Goal: Information Seeking & Learning: Learn about a topic

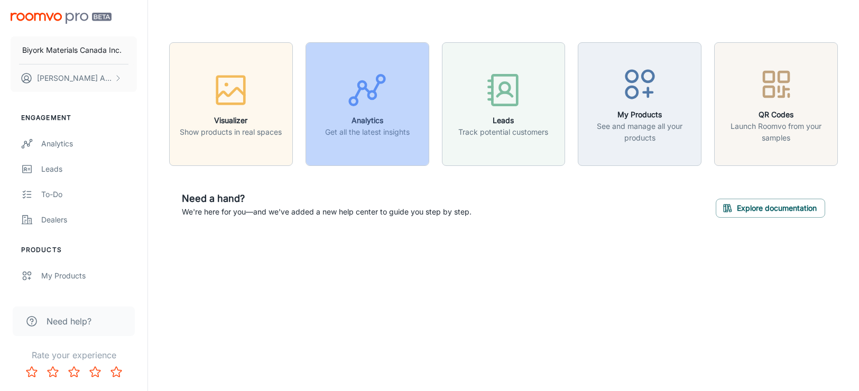
click at [347, 145] on button "Analytics Get all the latest insights" at bounding box center [368, 104] width 124 height 124
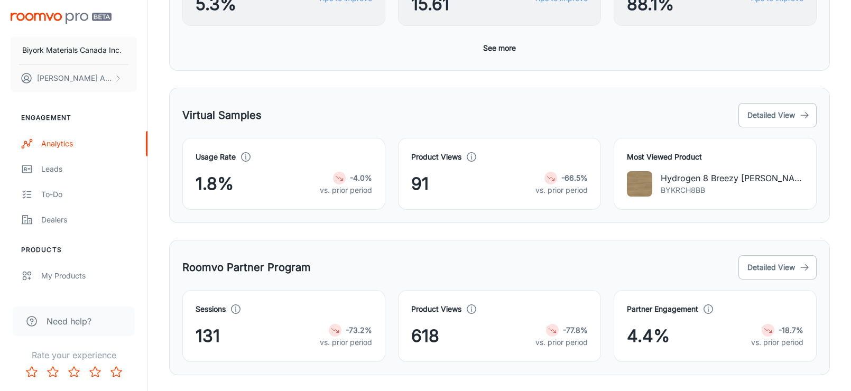
scroll to position [495, 0]
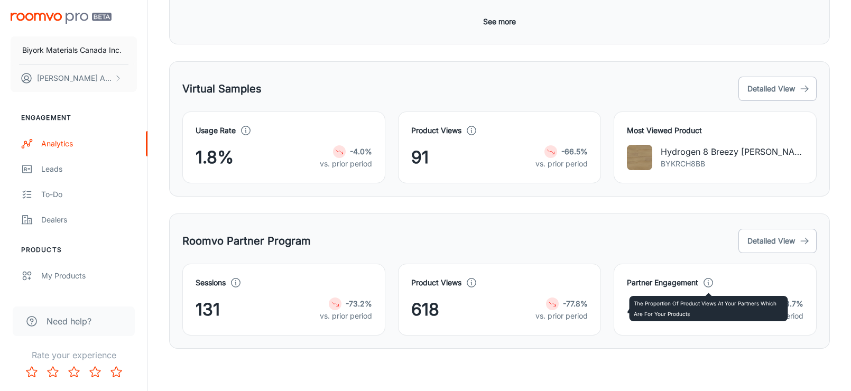
click at [708, 283] on icon at bounding box center [709, 283] width 12 height 12
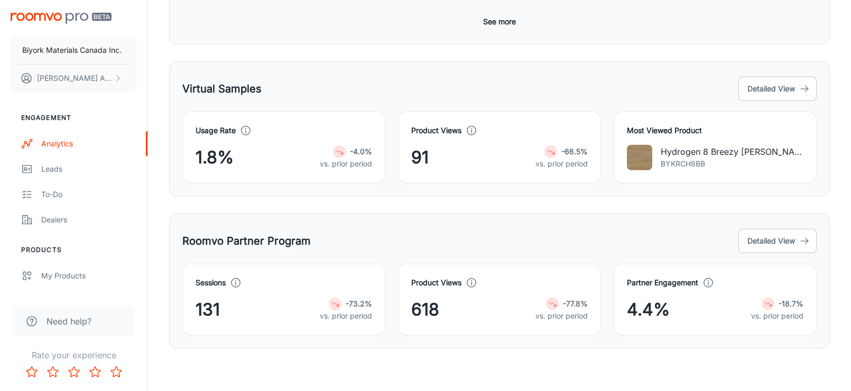
click at [719, 241] on div "Roomvo Partner Program Detailed View" at bounding box center [499, 241] width 635 height 29
click at [323, 260] on div "Sessions 131 -73.2% vs. prior period" at bounding box center [278, 293] width 216 height 85
click at [49, 220] on div "Dealers" at bounding box center [89, 220] width 96 height 12
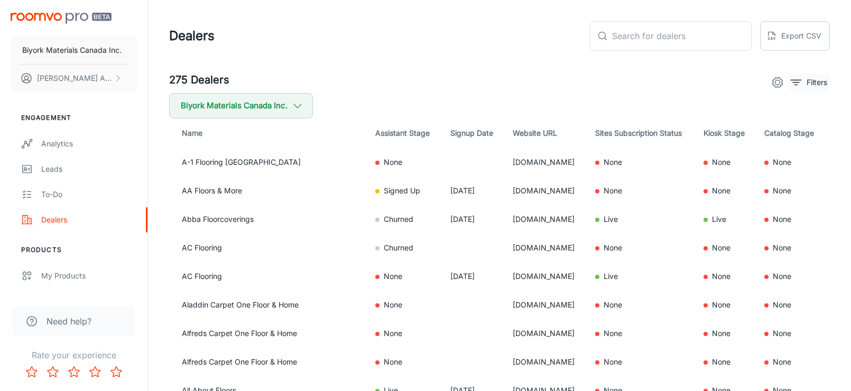
click at [809, 81] on p "Filters" at bounding box center [817, 83] width 21 height 12
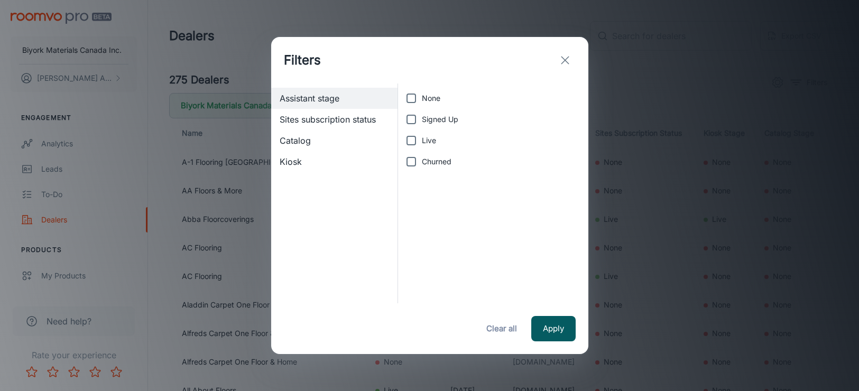
click at [423, 136] on span "Live" at bounding box center [429, 141] width 14 height 12
click at [422, 136] on input "Live" at bounding box center [411, 140] width 21 height 21
checkbox input "true"
click at [555, 338] on button "Apply" at bounding box center [553, 328] width 44 height 25
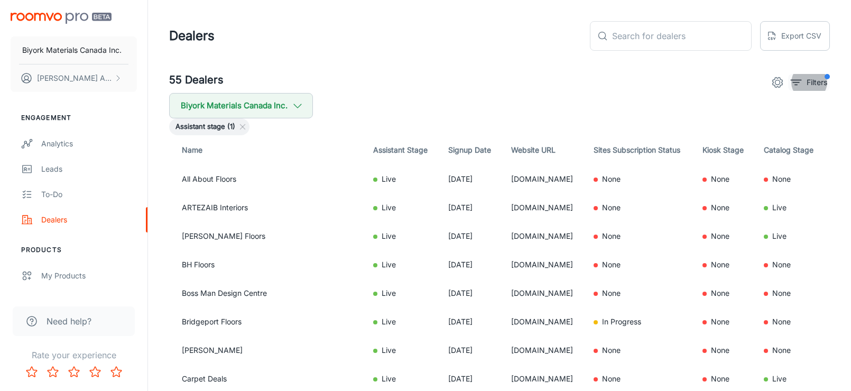
click at [801, 82] on icon "filter" at bounding box center [796, 82] width 13 height 13
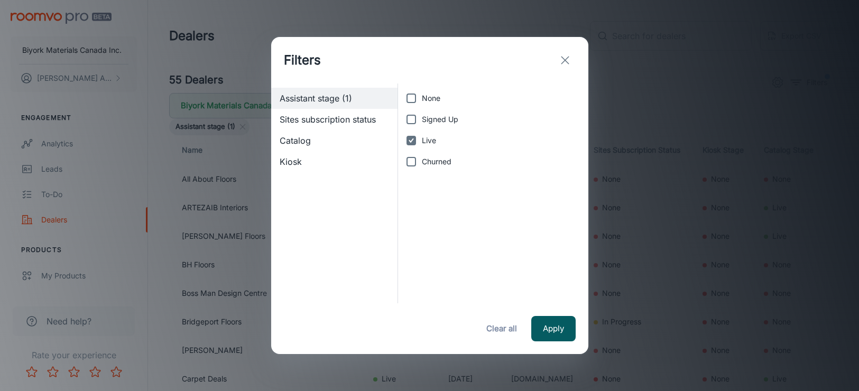
click at [372, 123] on span "Sites subscription status" at bounding box center [335, 119] width 110 height 13
click at [406, 144] on input "Live" at bounding box center [411, 140] width 21 height 21
checkbox input "true"
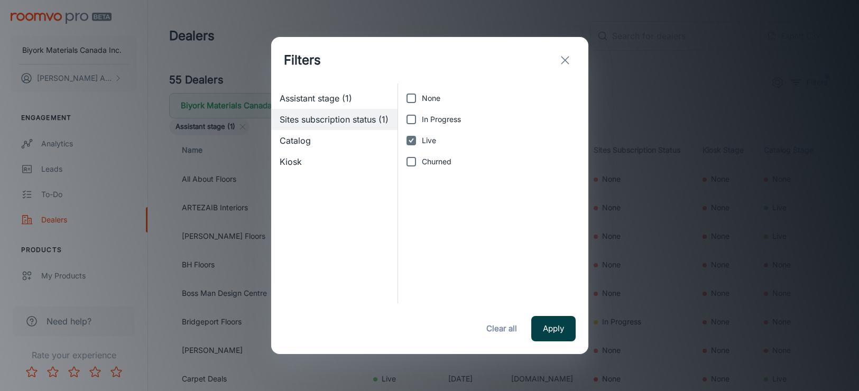
click at [541, 334] on button "Apply" at bounding box center [553, 328] width 44 height 25
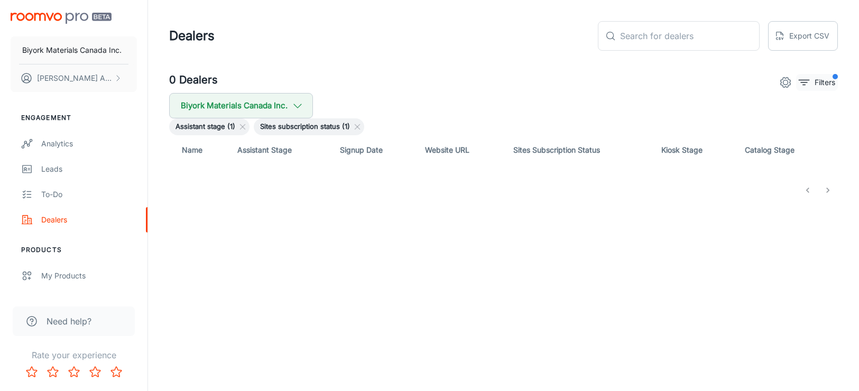
click at [802, 82] on icon "filter" at bounding box center [804, 82] width 13 height 13
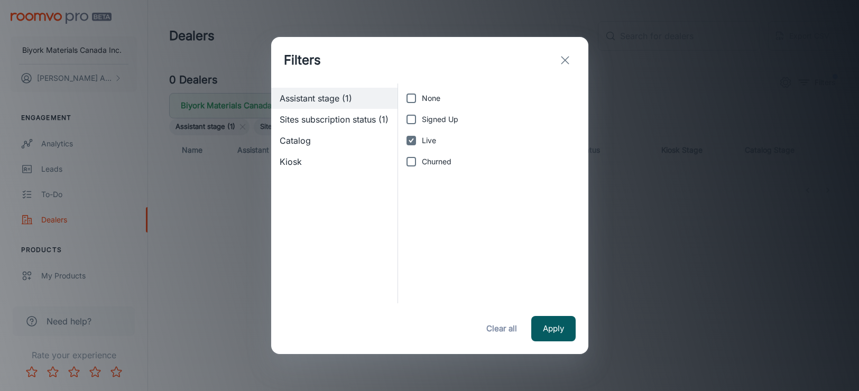
click at [360, 113] on span "Sites subscription status (1)" at bounding box center [335, 119] width 110 height 13
click at [303, 140] on span "Catalog" at bounding box center [335, 140] width 110 height 13
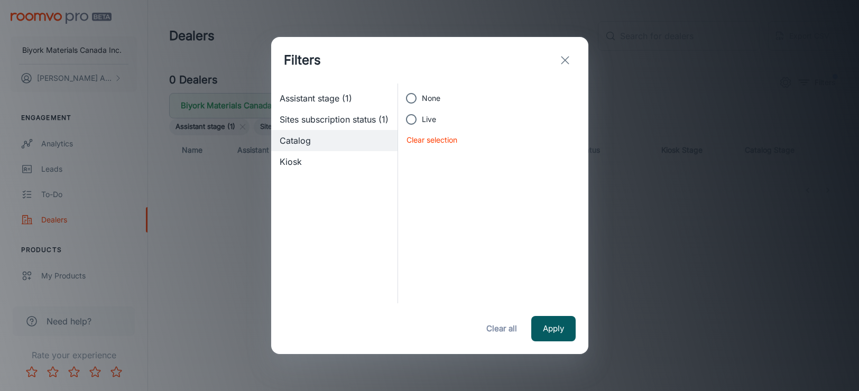
click at [430, 120] on span "Live" at bounding box center [429, 120] width 14 height 12
click at [422, 120] on input "Live" at bounding box center [411, 119] width 21 height 21
radio input "true"
click at [567, 327] on button "Apply" at bounding box center [553, 328] width 44 height 25
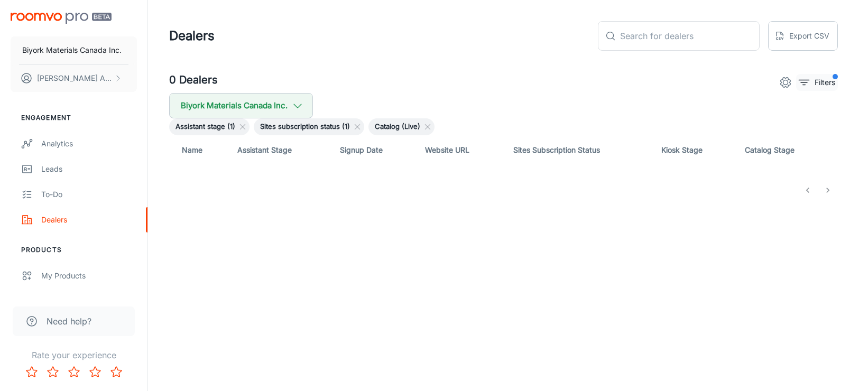
click at [823, 81] on p "Filters" at bounding box center [825, 83] width 21 height 12
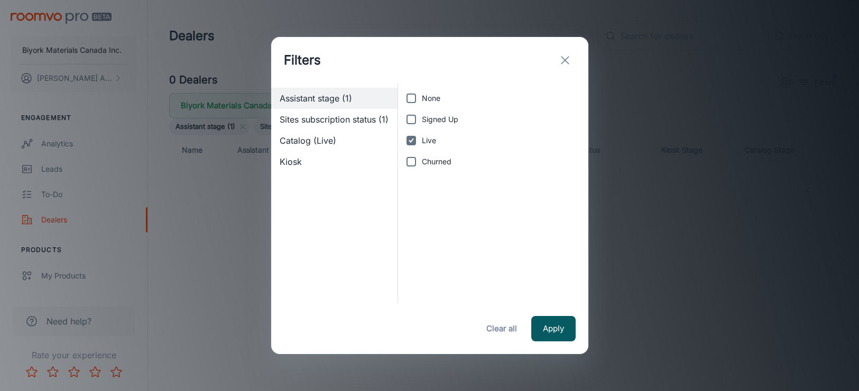
click at [516, 326] on button "Clear all" at bounding box center [502, 328] width 42 height 25
click at [416, 139] on input "Live" at bounding box center [411, 140] width 21 height 21
checkbox input "true"
click at [545, 326] on button "Apply" at bounding box center [553, 328] width 44 height 25
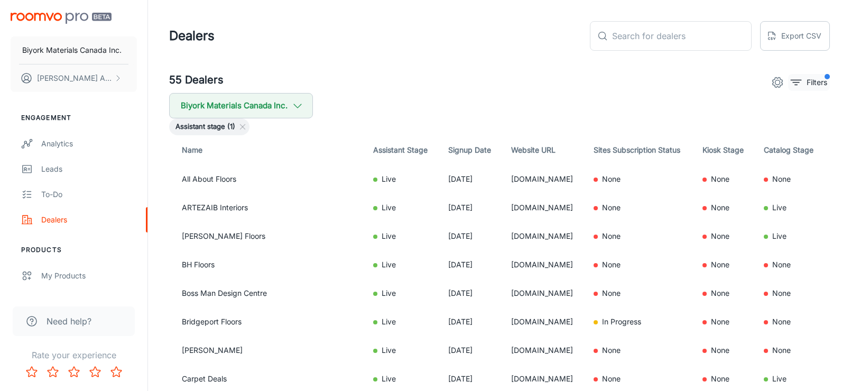
click at [809, 81] on p "Filters" at bounding box center [817, 83] width 21 height 12
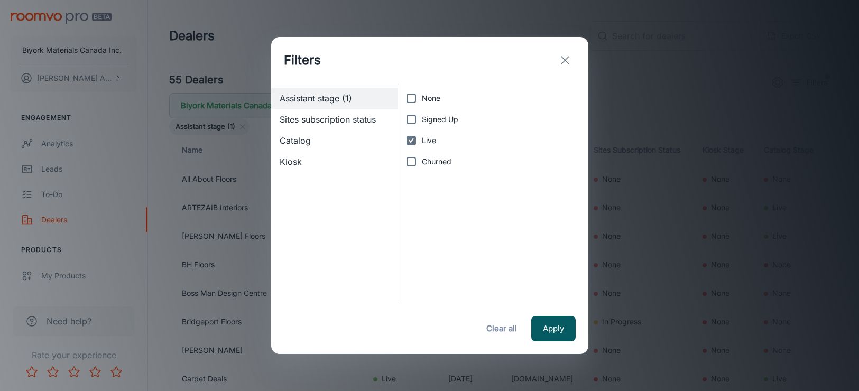
click at [356, 121] on span "Sites subscription status" at bounding box center [335, 119] width 110 height 13
click at [411, 143] on input "Live" at bounding box center [411, 140] width 21 height 21
checkbox input "true"
click at [347, 142] on span "Catalog" at bounding box center [335, 140] width 110 height 13
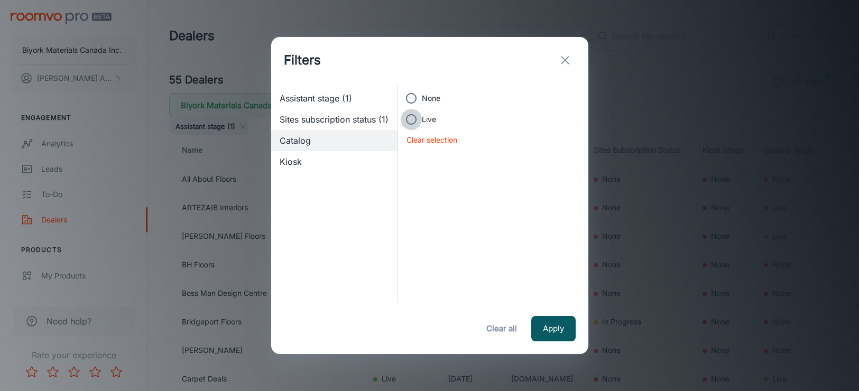
click at [411, 119] on input "Live" at bounding box center [411, 119] width 21 height 21
click at [366, 162] on span "Kiosk" at bounding box center [335, 161] width 110 height 13
click at [426, 118] on span "Live" at bounding box center [429, 120] width 14 height 12
click at [422, 118] on input "Live" at bounding box center [411, 119] width 21 height 21
radio input "true"
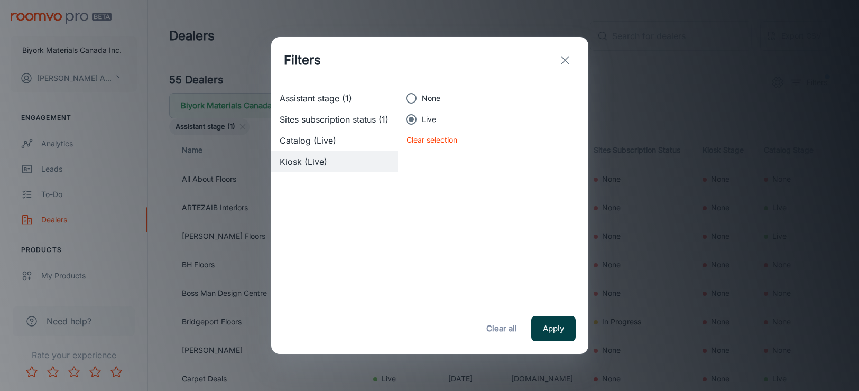
click at [557, 334] on button "Apply" at bounding box center [553, 328] width 44 height 25
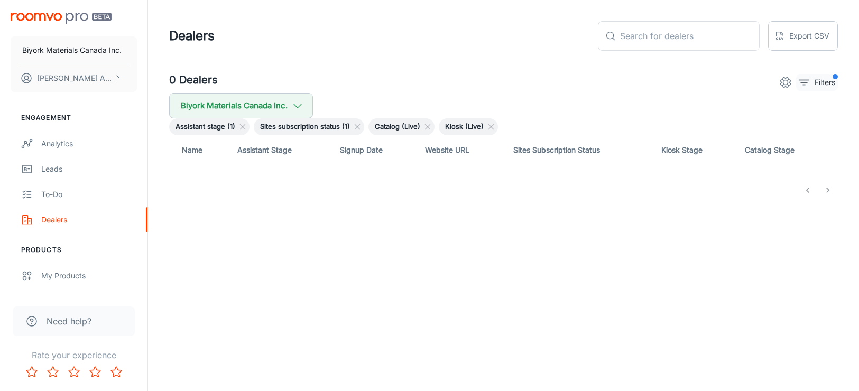
click at [815, 84] on p "Filters" at bounding box center [825, 83] width 21 height 12
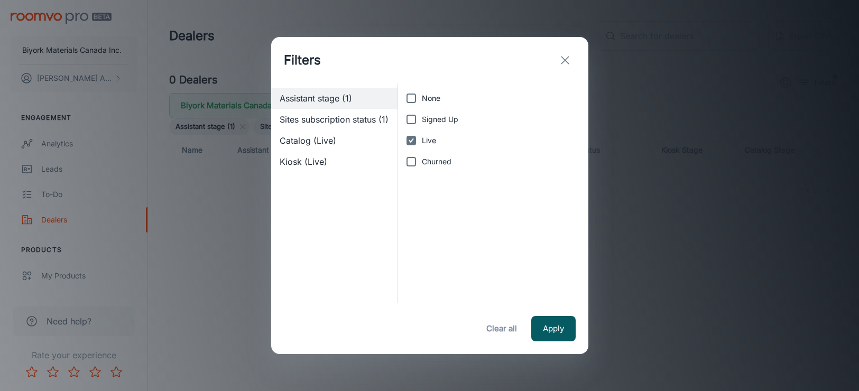
click at [351, 133] on div "Catalog (Live)" at bounding box center [334, 140] width 127 height 21
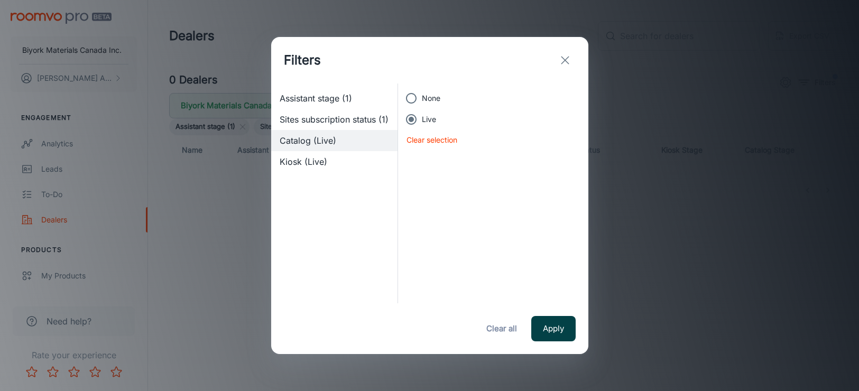
click at [543, 321] on button "Apply" at bounding box center [553, 328] width 44 height 25
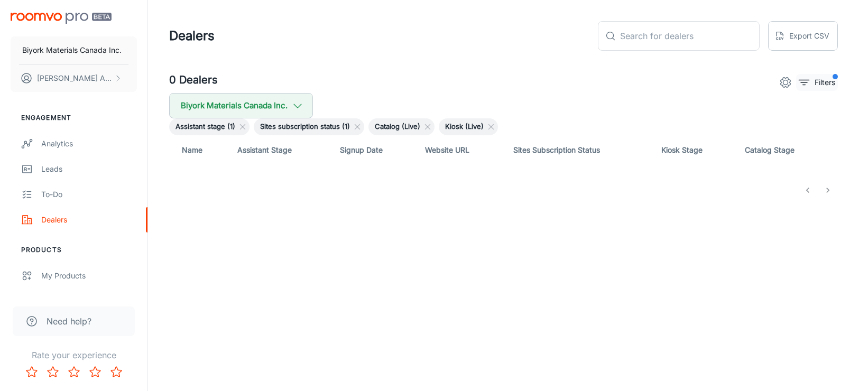
click at [823, 77] on p "Filters" at bounding box center [825, 83] width 21 height 12
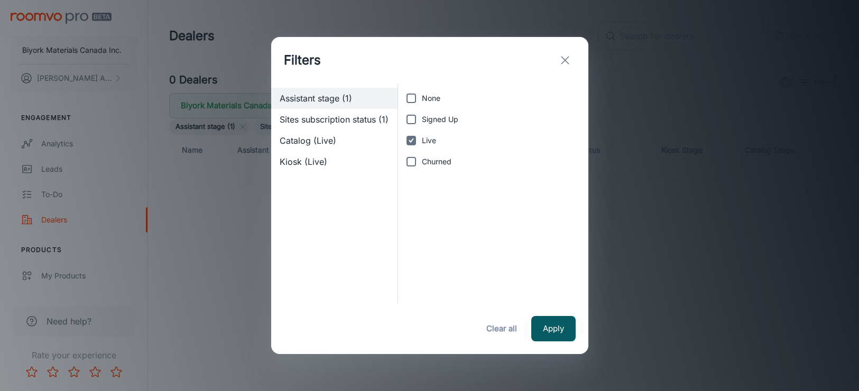
click at [345, 114] on span "Sites subscription status (1)" at bounding box center [335, 119] width 110 height 13
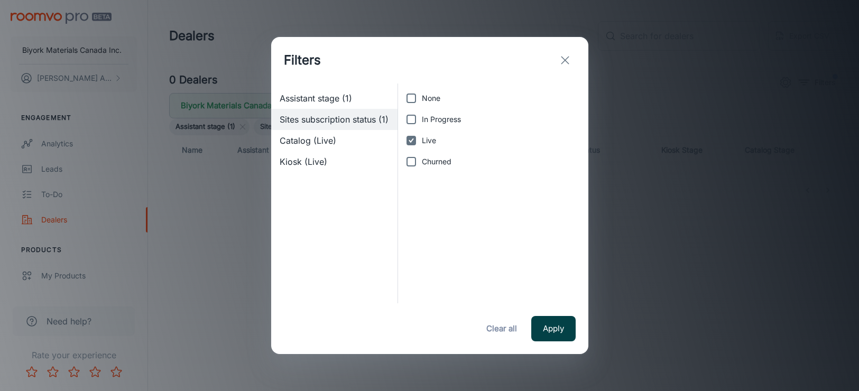
click at [549, 329] on button "Apply" at bounding box center [553, 328] width 44 height 25
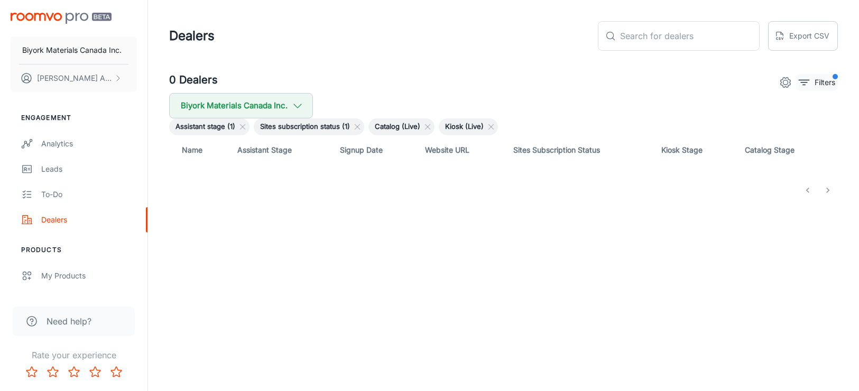
click at [812, 81] on button "Filters" at bounding box center [817, 82] width 42 height 17
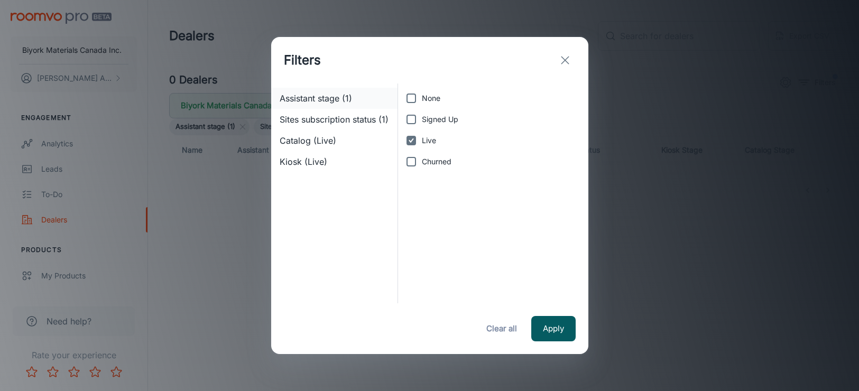
click at [350, 97] on span "Assistant stage (1)" at bounding box center [335, 98] width 110 height 13
click at [424, 137] on span "Live" at bounding box center [429, 141] width 14 height 12
click at [422, 137] on input "Live" at bounding box center [411, 140] width 21 height 21
click at [423, 144] on span "Live" at bounding box center [429, 141] width 14 height 12
click at [422, 144] on input "Live" at bounding box center [411, 140] width 21 height 21
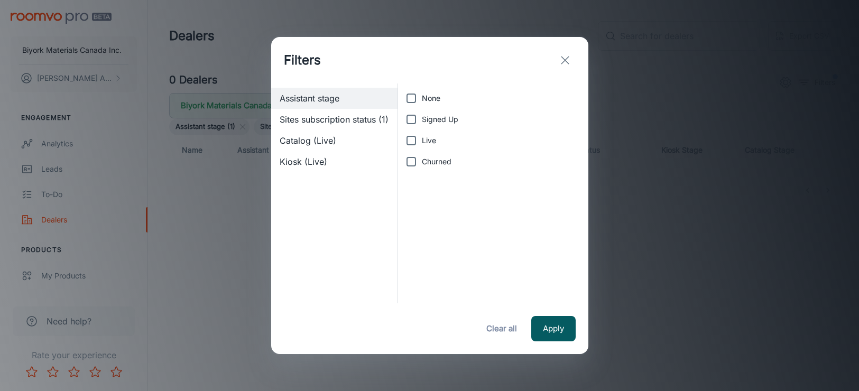
checkbox input "true"
click at [558, 319] on button "Apply" at bounding box center [553, 328] width 44 height 25
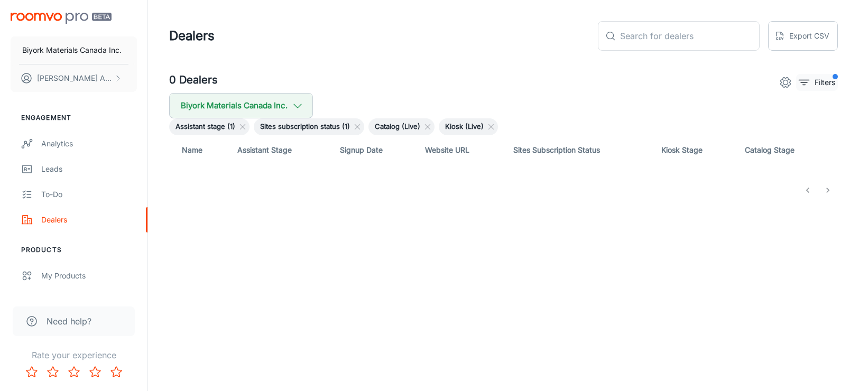
click at [799, 79] on icon "filter" at bounding box center [804, 82] width 13 height 13
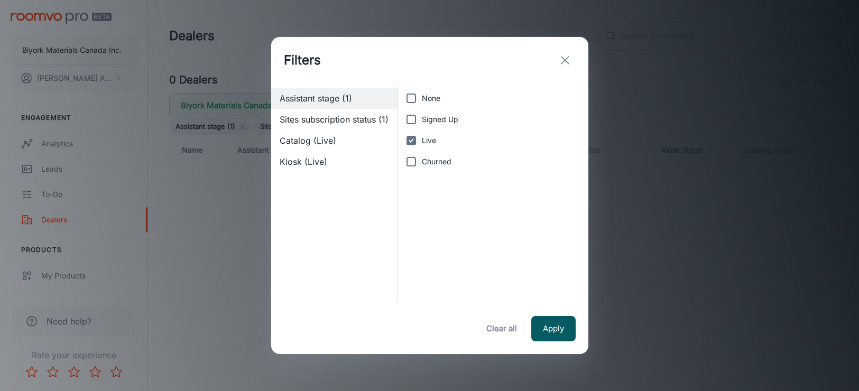
click at [371, 112] on div "Sites subscription status (1)" at bounding box center [334, 119] width 127 height 21
click at [431, 140] on span "Live" at bounding box center [429, 141] width 14 height 12
click at [422, 140] on input "Live" at bounding box center [411, 140] width 21 height 21
click at [340, 121] on span "Sites subscription status" at bounding box center [335, 119] width 110 height 13
click at [418, 143] on input "Live" at bounding box center [411, 140] width 21 height 21
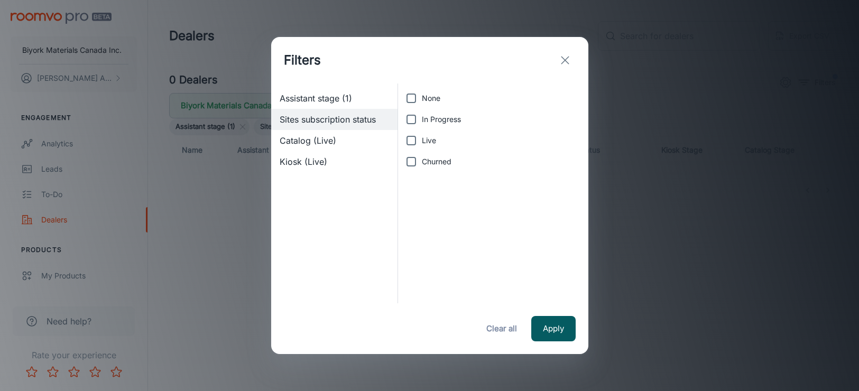
checkbox input "true"
click at [556, 324] on button "Apply" at bounding box center [553, 328] width 44 height 25
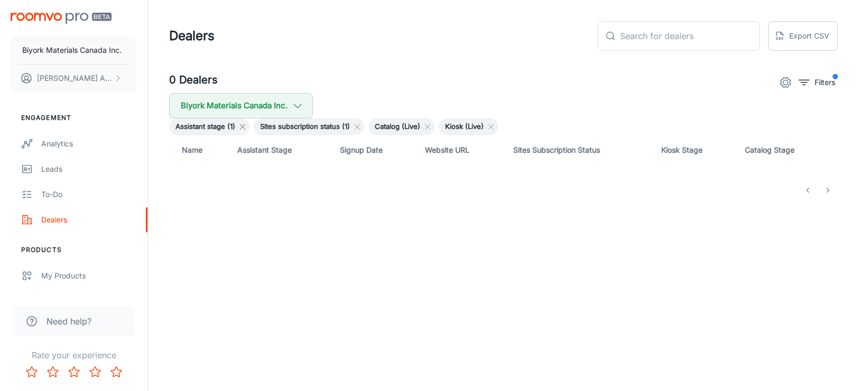
click at [242, 124] on icon at bounding box center [242, 127] width 8 height 8
click at [272, 127] on line at bounding box center [273, 127] width 5 height 5
click at [231, 125] on icon at bounding box center [228, 127] width 8 height 8
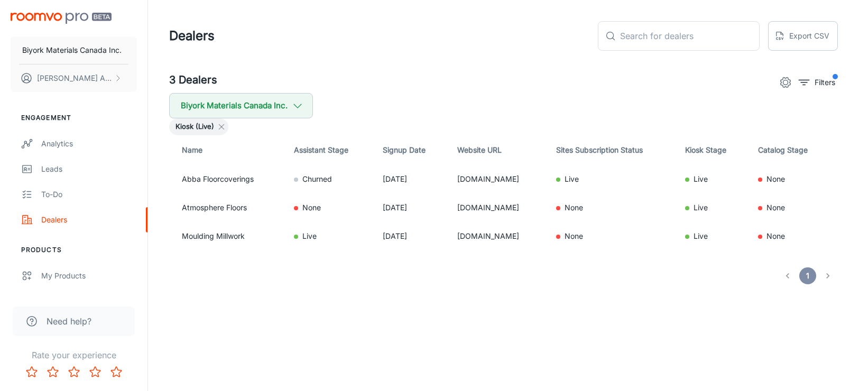
click at [224, 126] on icon at bounding box center [221, 127] width 8 height 8
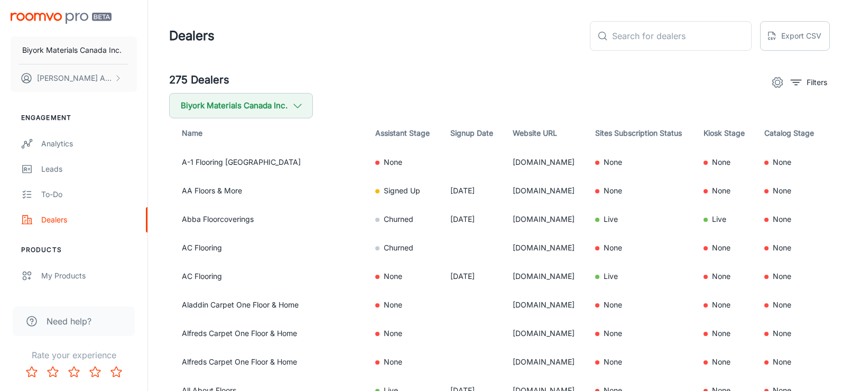
click at [773, 84] on icon "settings" at bounding box center [777, 82] width 13 height 13
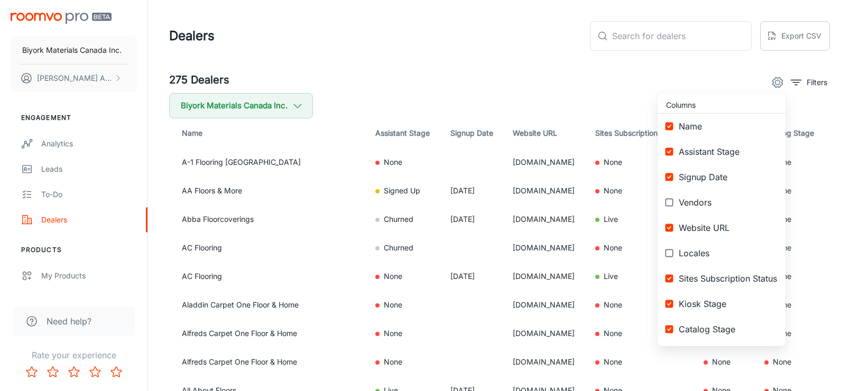
click at [719, 81] on div at bounding box center [429, 195] width 859 height 391
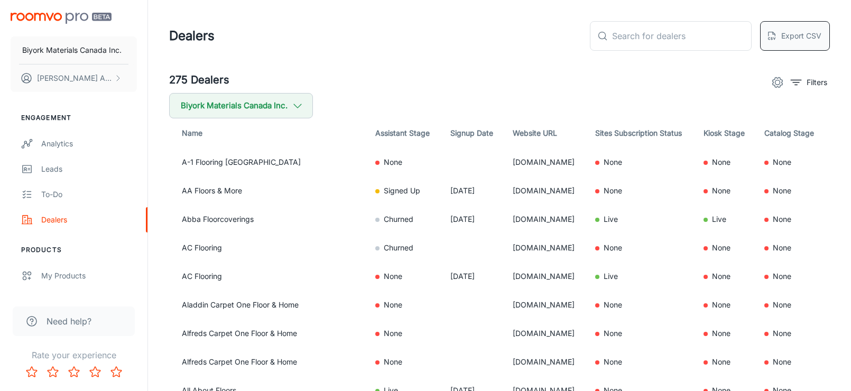
click at [785, 42] on button "Export CSV" at bounding box center [795, 36] width 70 height 30
drag, startPoint x: 751, startPoint y: 25, endPoint x: 742, endPoint y: 43, distance: 20.1
click at [742, 43] on input "text" at bounding box center [682, 36] width 140 height 30
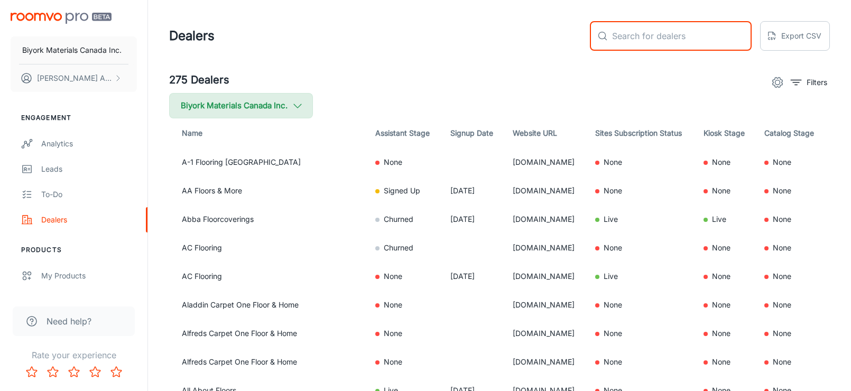
click at [301, 106] on icon "button" at bounding box center [298, 106] width 12 height 12
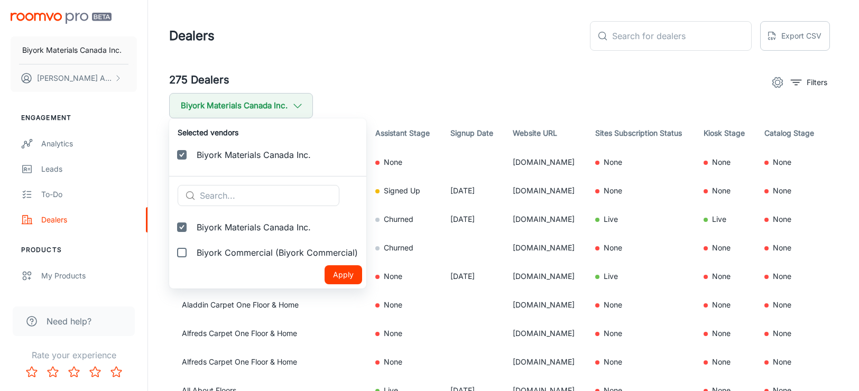
click at [417, 85] on div at bounding box center [429, 195] width 859 height 391
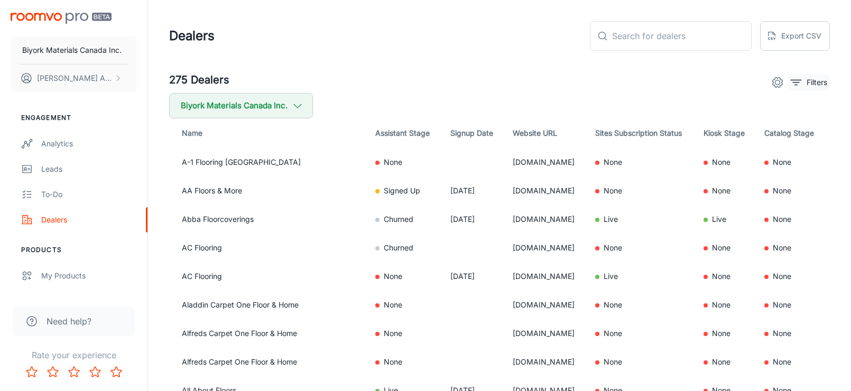
click at [792, 78] on icon "filter" at bounding box center [796, 82] width 13 height 13
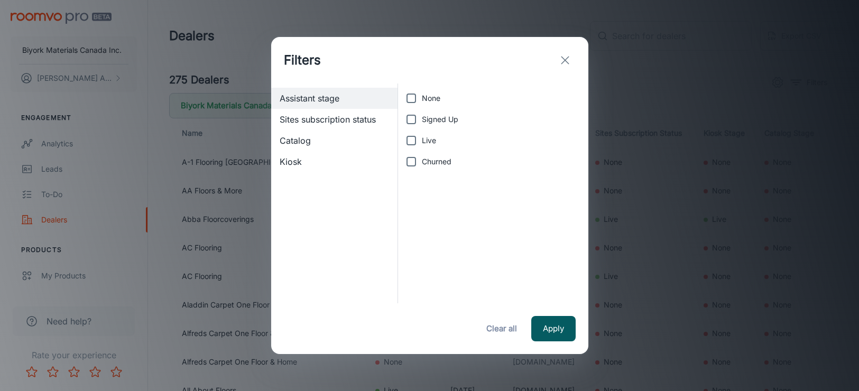
click at [490, 328] on button "Clear all" at bounding box center [502, 328] width 42 height 25
click at [565, 61] on line "exit" at bounding box center [565, 60] width 7 height 7
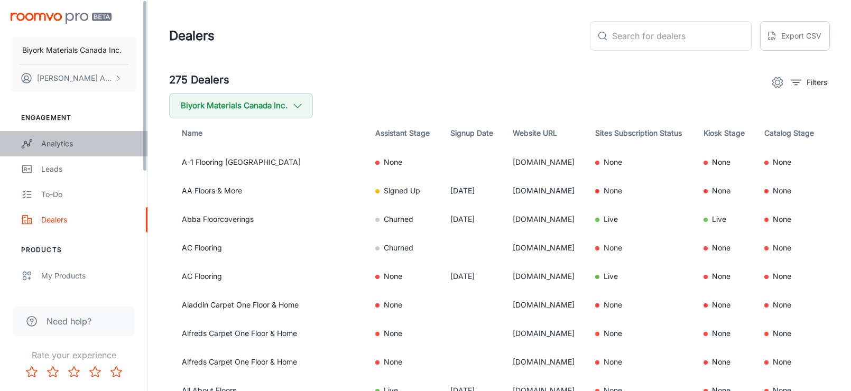
click at [52, 146] on div "Analytics" at bounding box center [89, 144] width 96 height 12
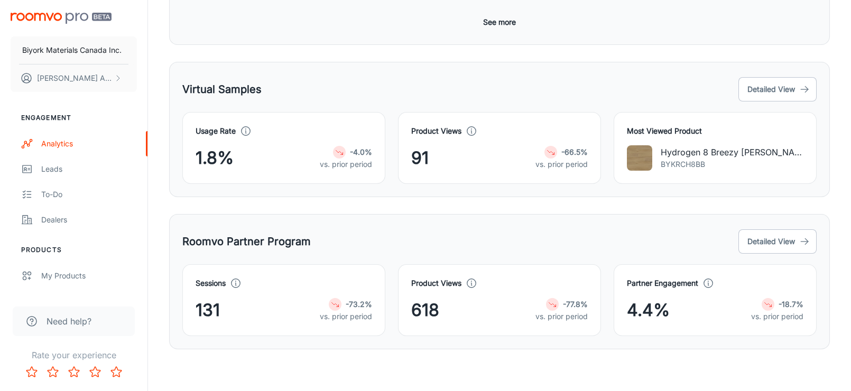
scroll to position [495, 0]
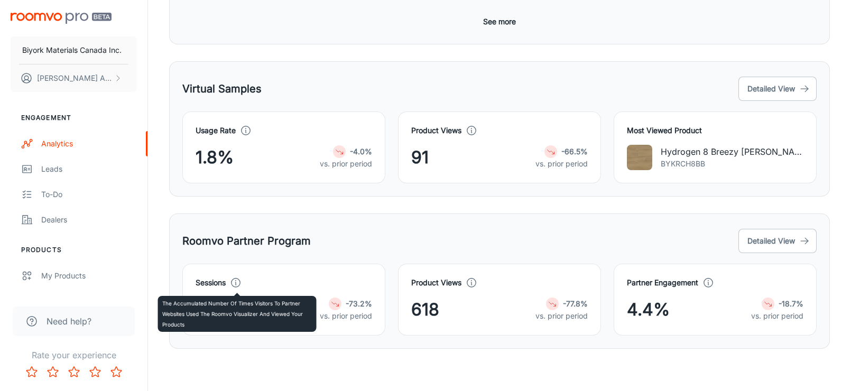
click at [234, 280] on circle at bounding box center [236, 283] width 9 height 9
click at [236, 280] on icon at bounding box center [236, 283] width 12 height 12
